Goal: Entertainment & Leisure: Consume media (video, audio)

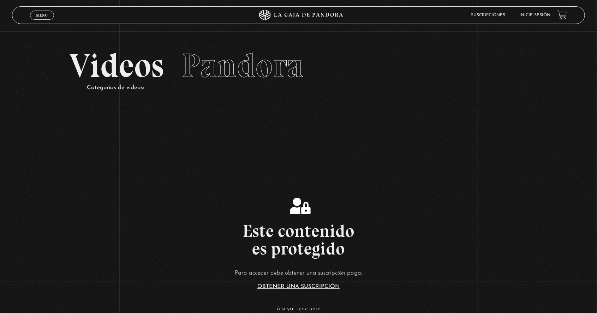
click at [533, 14] on link "Inicie sesión" at bounding box center [534, 15] width 31 height 4
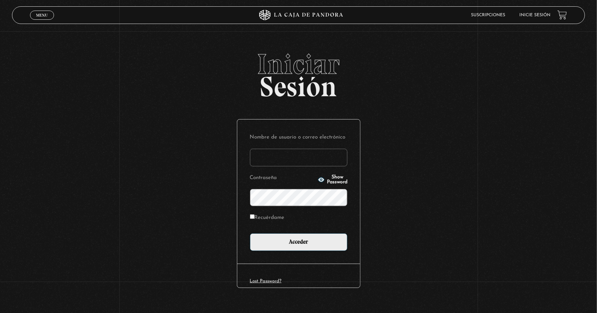
click at [299, 160] on input "Nombre de usuario o correo electrónico" at bounding box center [298, 158] width 97 height 18
type input "sharonbh24"
click at [250, 234] on input "Acceder" at bounding box center [298, 243] width 97 height 18
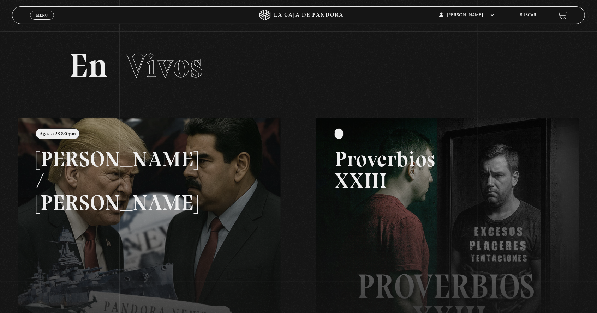
click at [48, 20] on link "Menu Cerrar" at bounding box center [42, 15] width 24 height 9
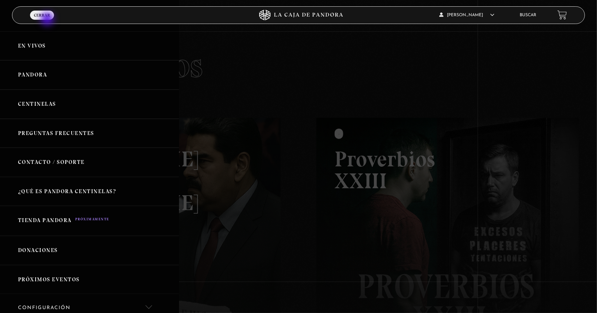
click at [96, 112] on link "Centinelas" at bounding box center [89, 104] width 179 height 29
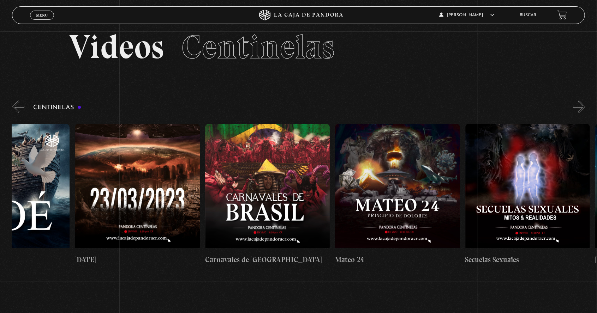
scroll to position [0, 5398]
click at [415, 212] on figure at bounding box center [398, 187] width 125 height 127
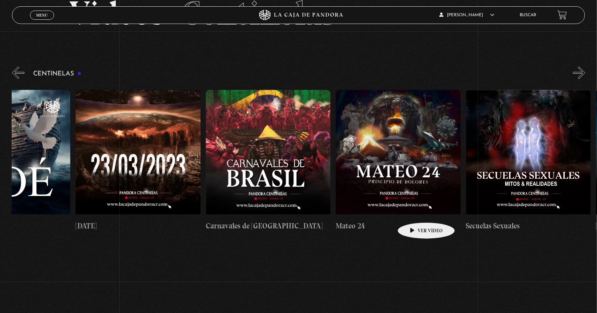
scroll to position [0, 5462]
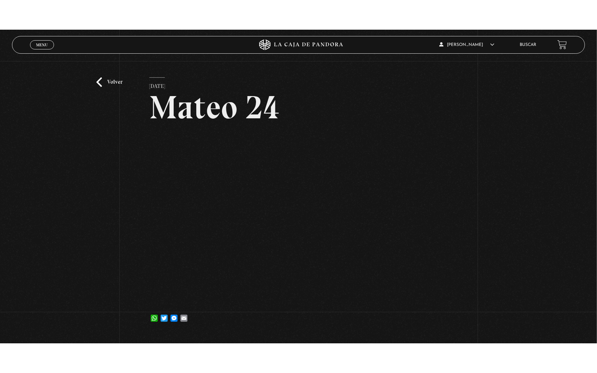
scroll to position [18, 0]
